Goal: Task Accomplishment & Management: Manage account settings

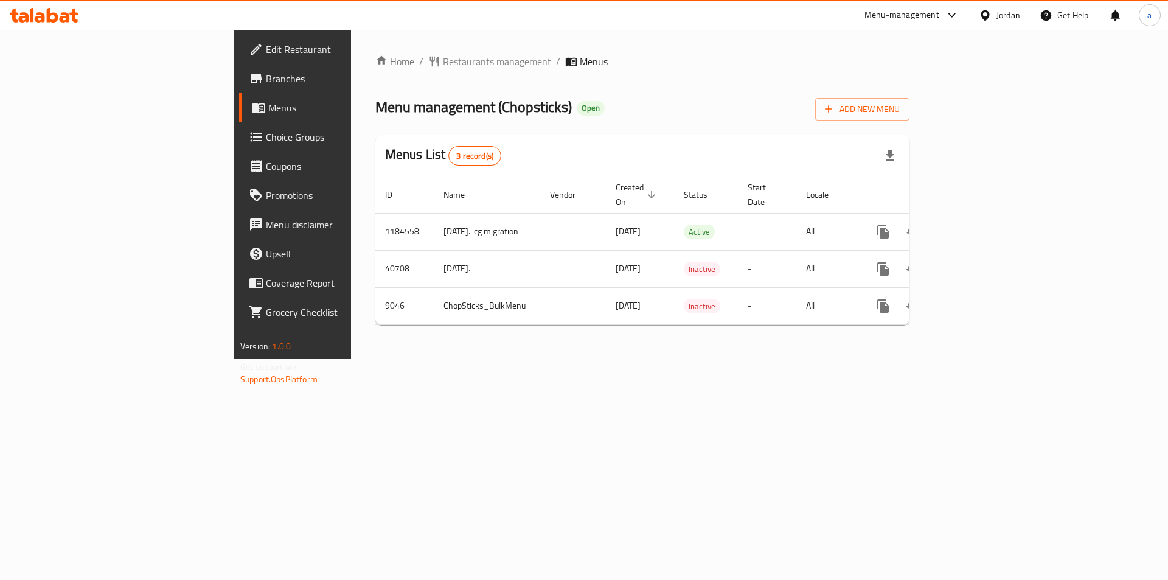
click at [266, 135] on span "Choice Groups" at bounding box center [343, 137] width 154 height 15
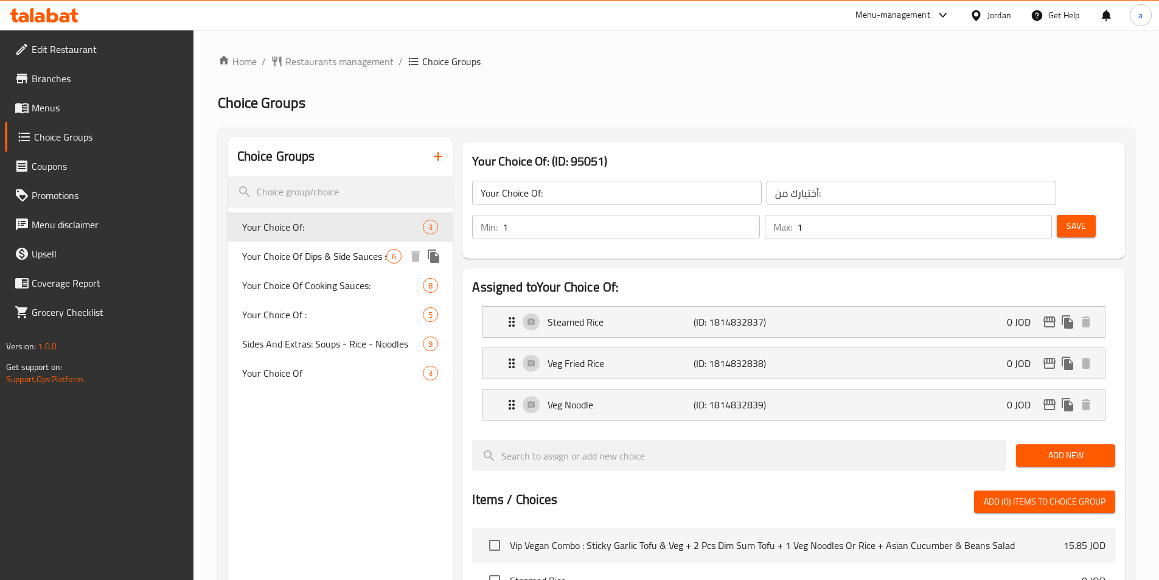
click at [330, 257] on span "Your Choice Of Dips & Side Sauces :" at bounding box center [314, 256] width 145 height 15
type input "Your Choice Of Dips & Side Sauces :"
type input "اختيارك من [DEMOGRAPHIC_DATA] والغموس:"
type input "0"
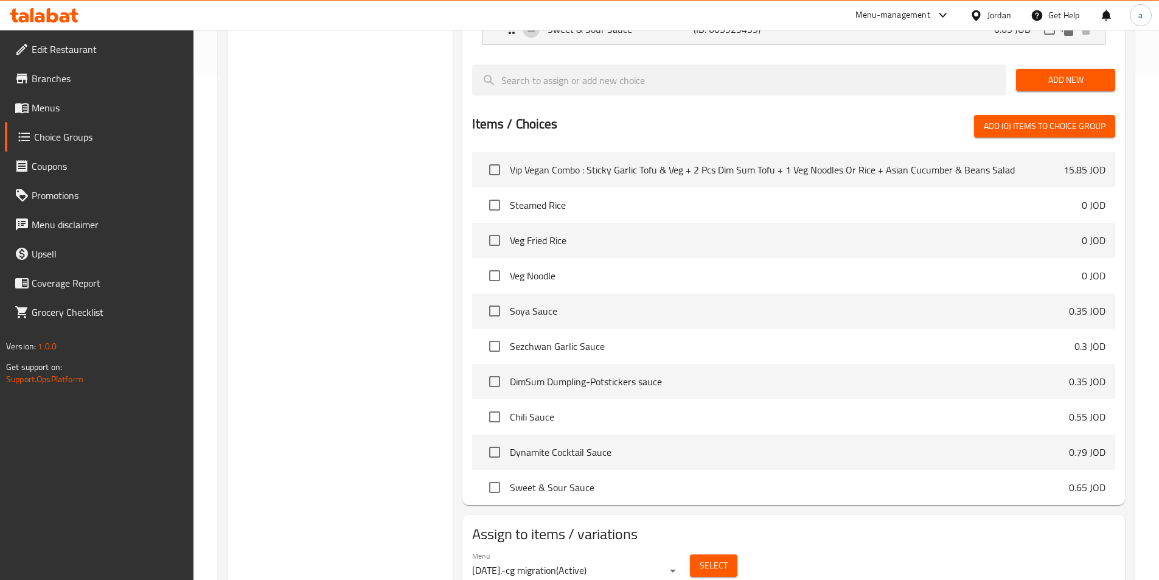
scroll to position [519, 0]
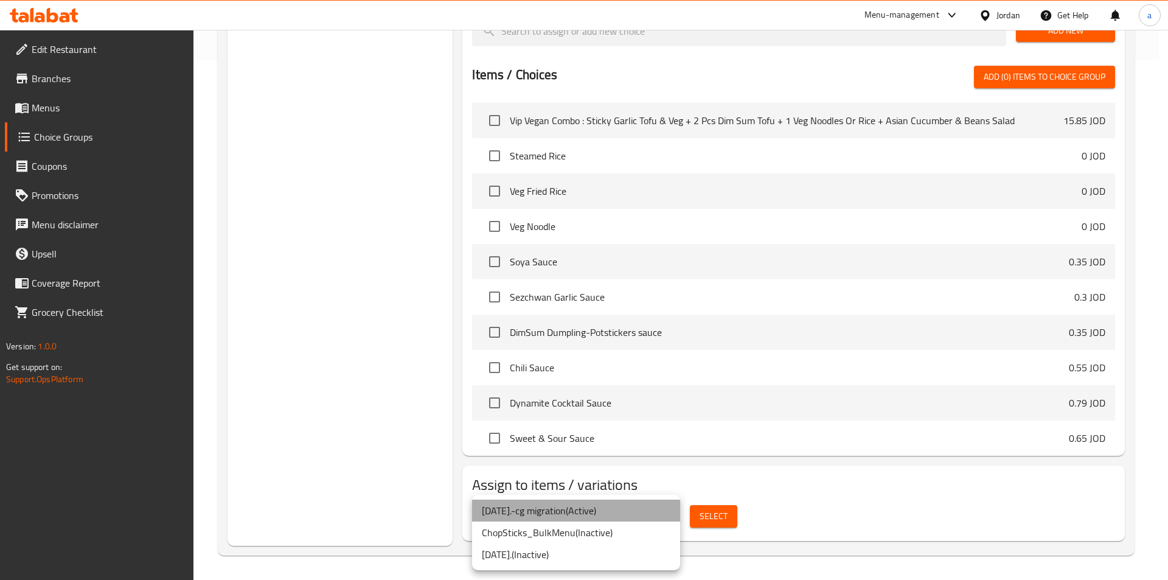
click at [567, 513] on li "[DATE].-cg migration ( Active )" at bounding box center [576, 510] width 208 height 22
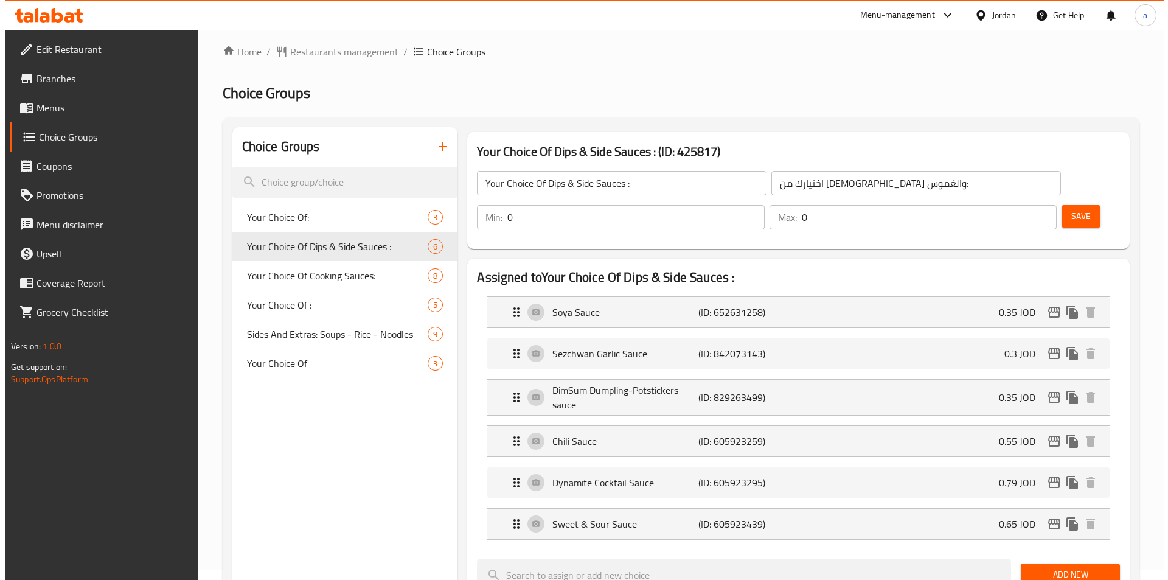
scroll to position [0, 0]
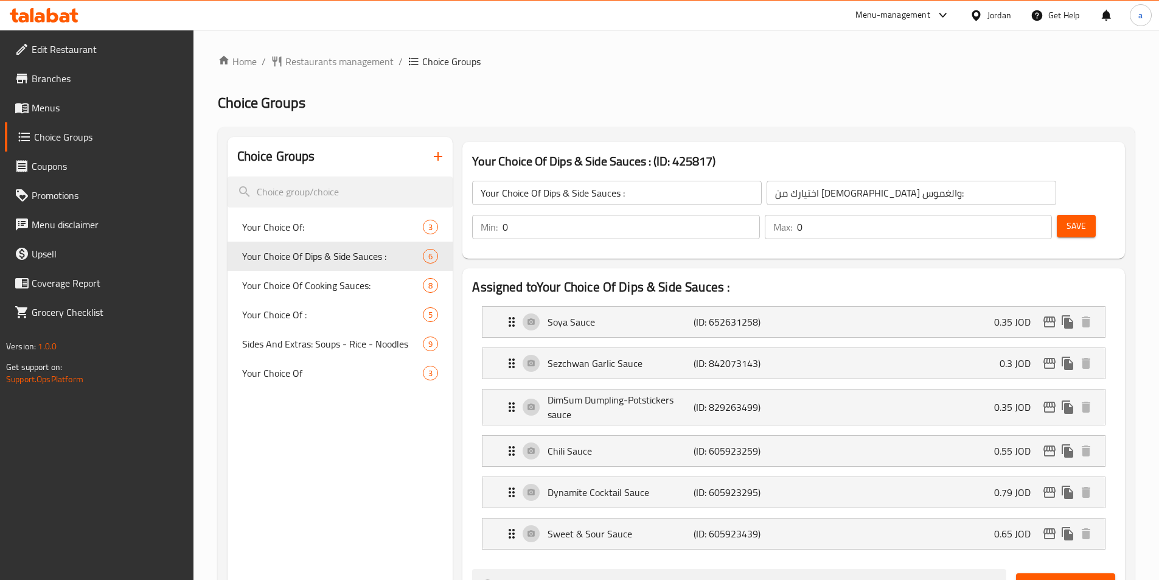
click at [833, 59] on ol "Home / Restaurants management / Choice Groups" at bounding box center [676, 61] width 917 height 15
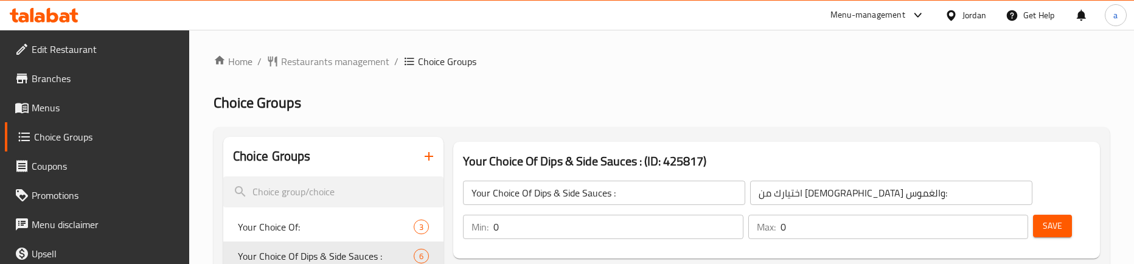
click at [575, 100] on h2 "Choice Groups" at bounding box center [661, 102] width 896 height 19
click at [634, 93] on h2 "Choice Groups" at bounding box center [661, 102] width 896 height 19
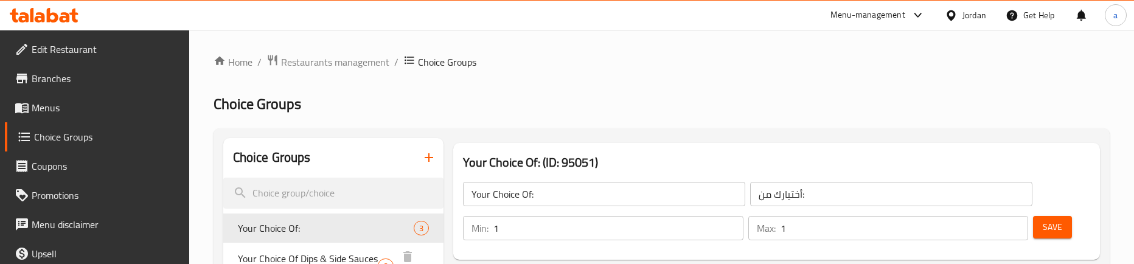
click at [289, 251] on span "Your Choice Of Dips & Side Sauces :" at bounding box center [308, 265] width 141 height 29
type input "Your Choice Of Dips & Side Sauces :"
type input "اختيارك من [DEMOGRAPHIC_DATA] والغموس:"
type input "0"
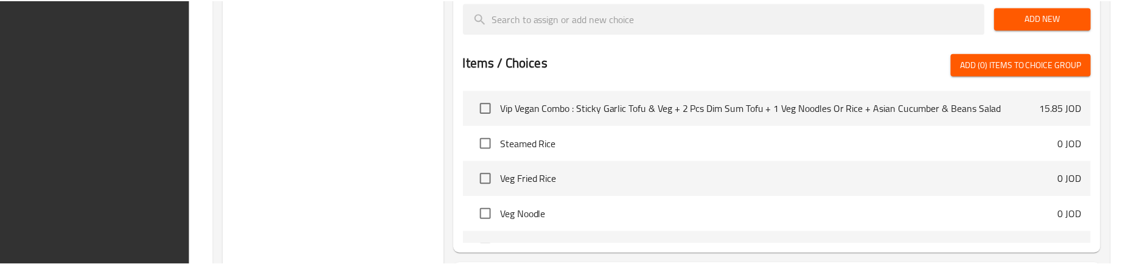
scroll to position [681, 0]
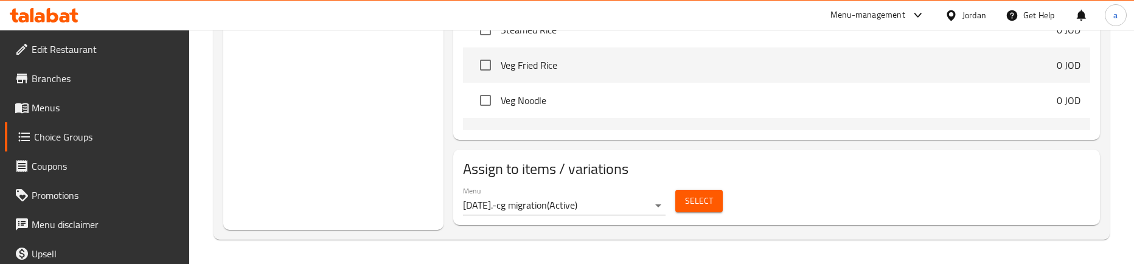
drag, startPoint x: 347, startPoint y: 144, endPoint x: 375, endPoint y: 196, distance: 59.6
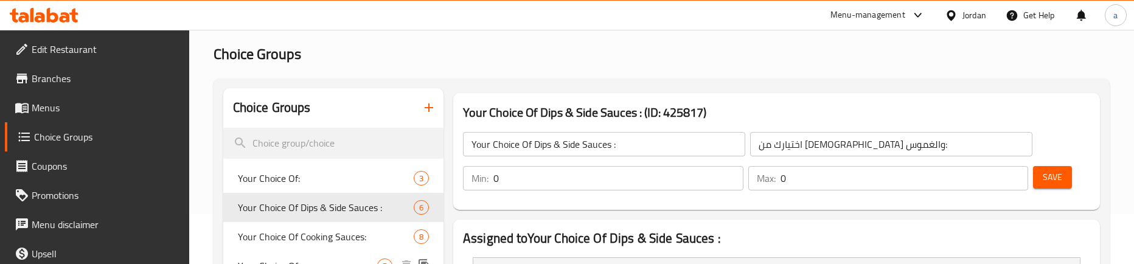
scroll to position [0, 0]
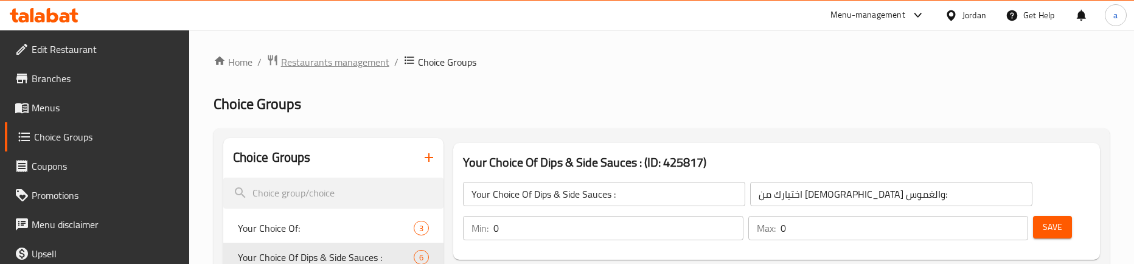
click at [327, 69] on span "Restaurants management" at bounding box center [335, 62] width 108 height 15
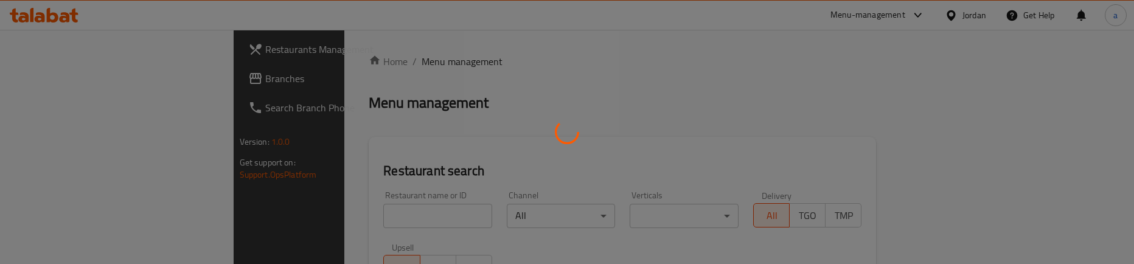
click at [121, 83] on div at bounding box center [567, 132] width 1134 height 264
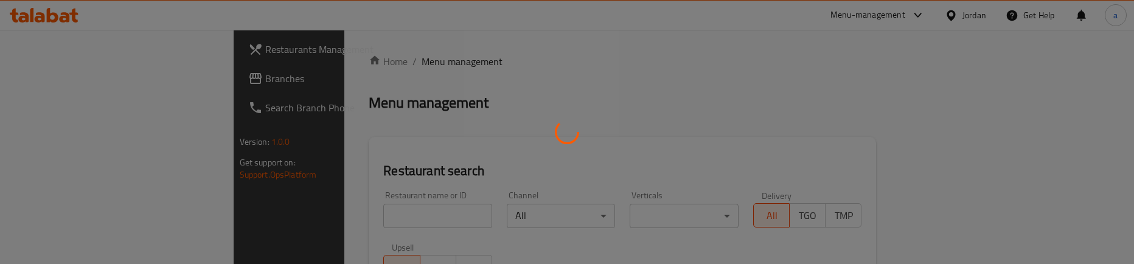
click at [121, 83] on div at bounding box center [567, 132] width 1134 height 264
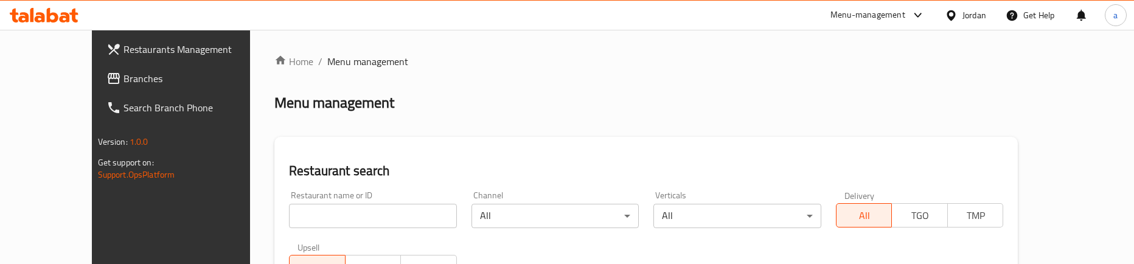
click at [123, 83] on span "Branches" at bounding box center [197, 78] width 148 height 15
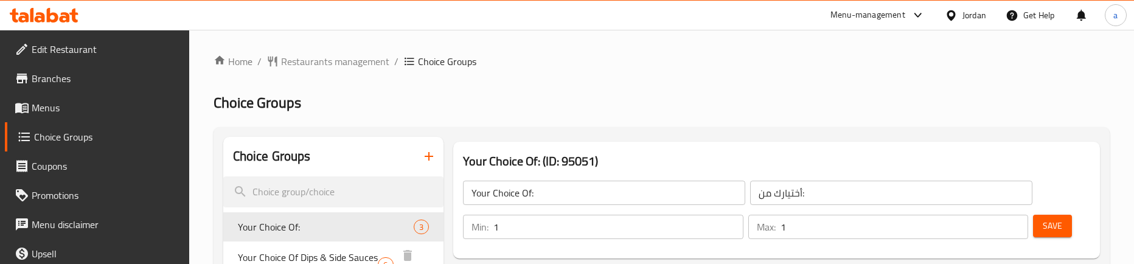
click at [314, 252] on span "Your Choice Of Dips & Side Sauces :" at bounding box center [308, 264] width 141 height 29
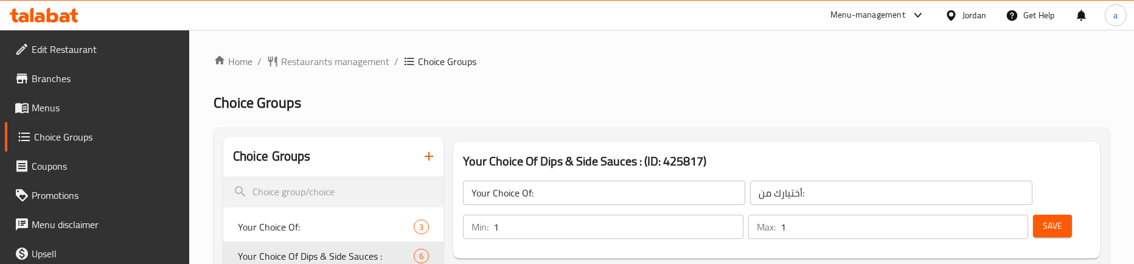
type input "Your Choice Of Dips & Side Sauces :"
type input "اختيارك من [DEMOGRAPHIC_DATA] والغموس:"
type input "0"
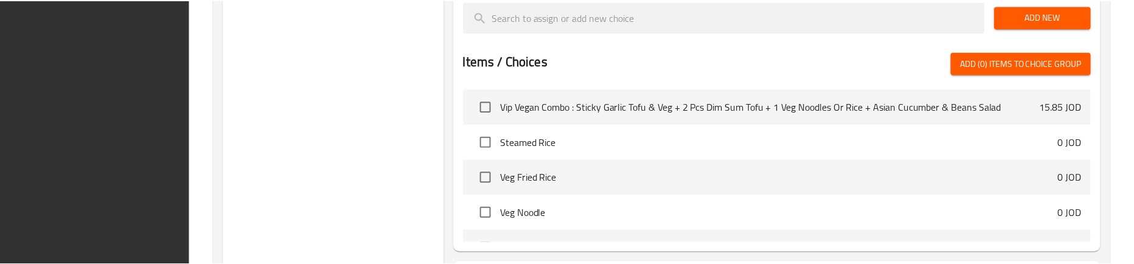
scroll to position [679, 0]
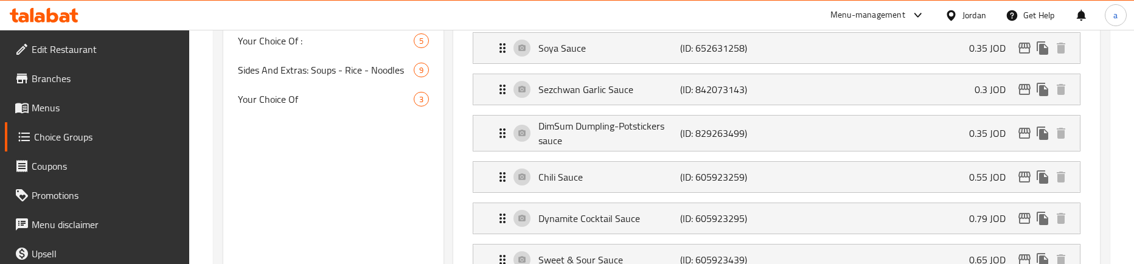
scroll to position [0, 0]
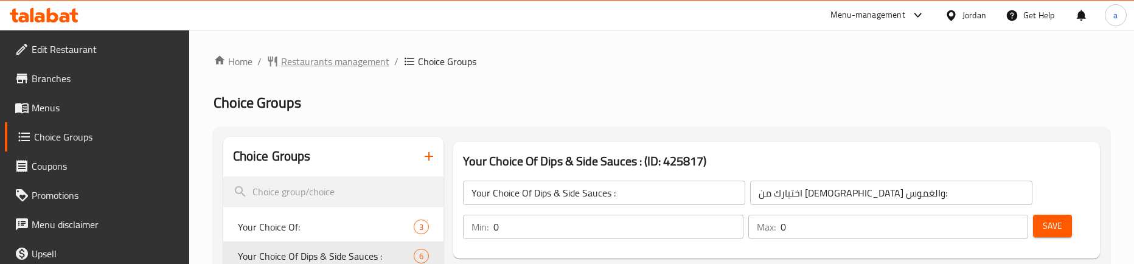
click at [327, 61] on span "Restaurants management" at bounding box center [335, 61] width 108 height 15
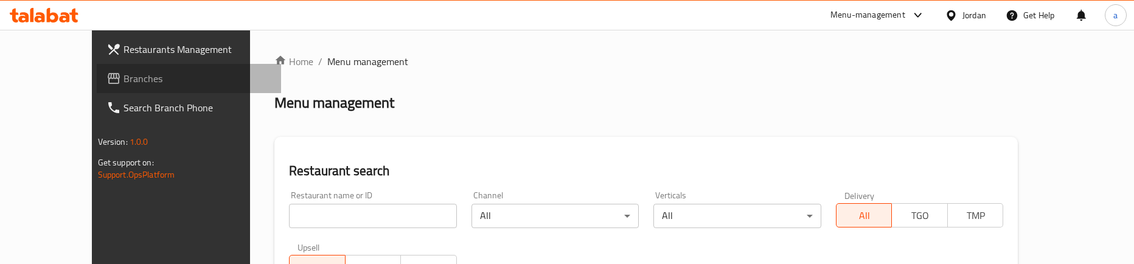
click at [133, 74] on span "Branches" at bounding box center [197, 78] width 148 height 15
